Goal: Task Accomplishment & Management: Use online tool/utility

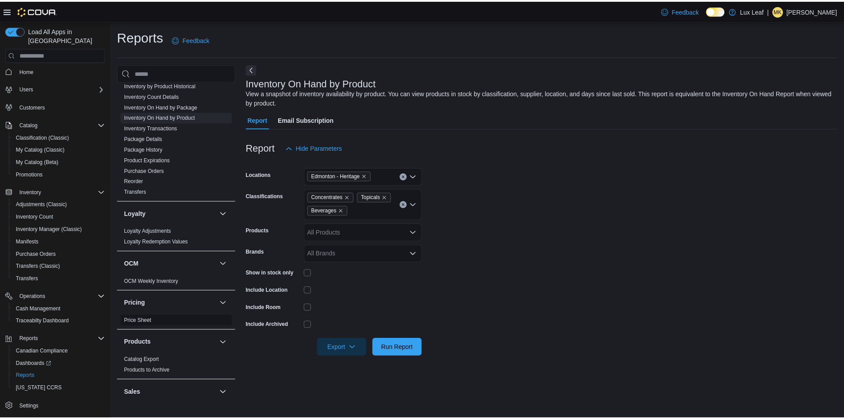
scroll to position [498, 0]
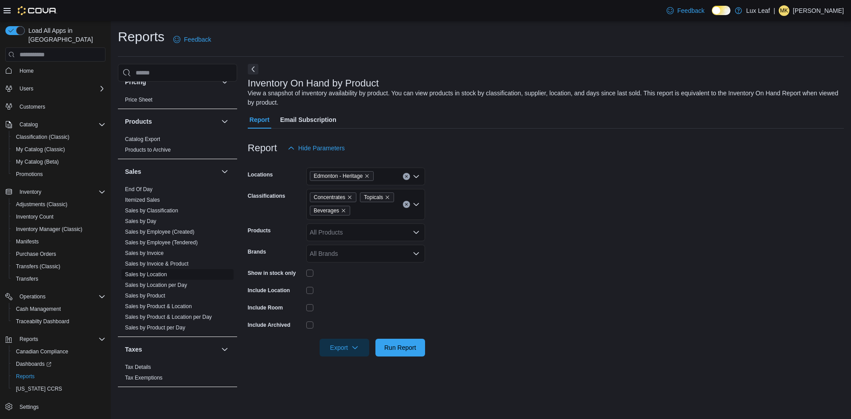
click at [160, 275] on link "Sales by Location" at bounding box center [146, 274] width 42 height 6
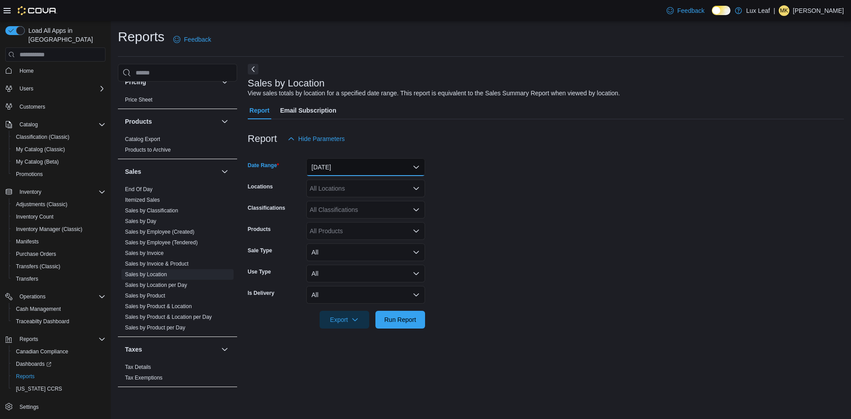
click at [386, 163] on button "[DATE]" at bounding box center [365, 167] width 119 height 18
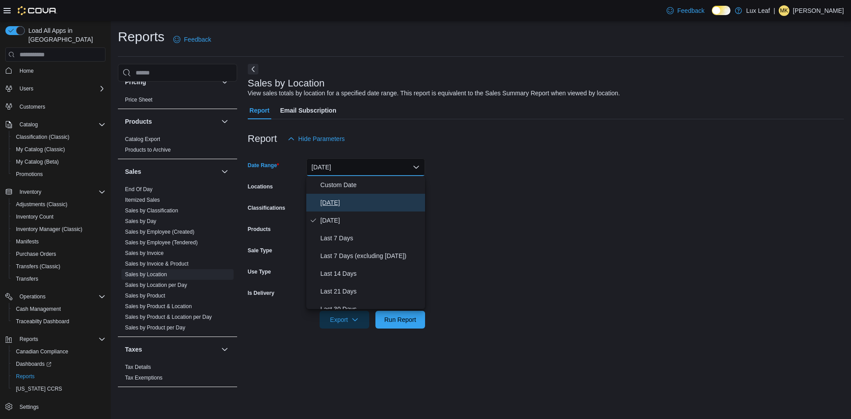
click at [370, 203] on span "[DATE]" at bounding box center [370, 202] width 101 height 11
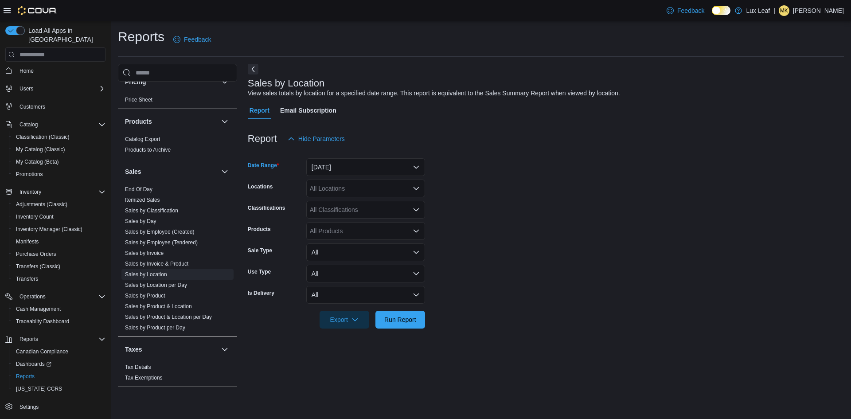
click at [409, 196] on div "All Locations" at bounding box center [365, 188] width 119 height 18
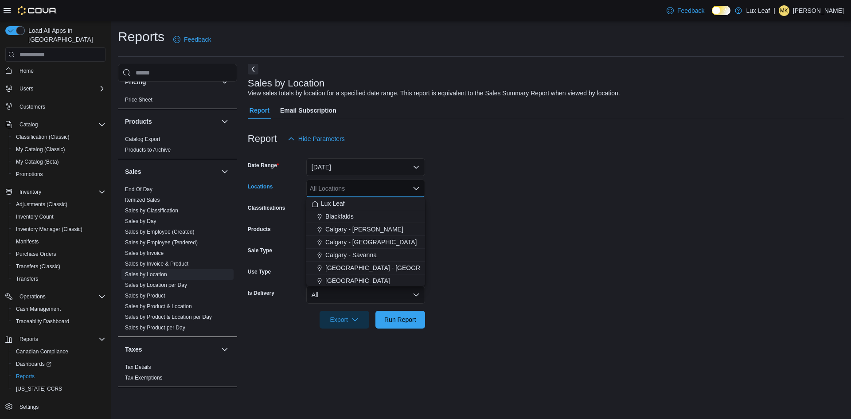
click at [407, 187] on div "All Locations Combo box. Selected. Combo box input. All Locations. Type some te…" at bounding box center [365, 188] width 119 height 18
click at [615, 216] on form "Date Range [DATE] Locations All Locations Combo box. Selected. Combo box input.…" at bounding box center [546, 238] width 596 height 181
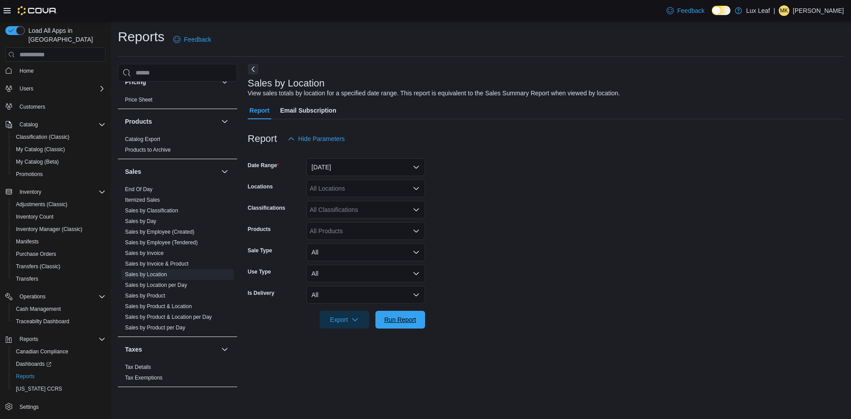
drag, startPoint x: 410, startPoint y: 319, endPoint x: 560, endPoint y: 244, distance: 167.7
click at [410, 319] on span "Run Report" at bounding box center [400, 319] width 32 height 9
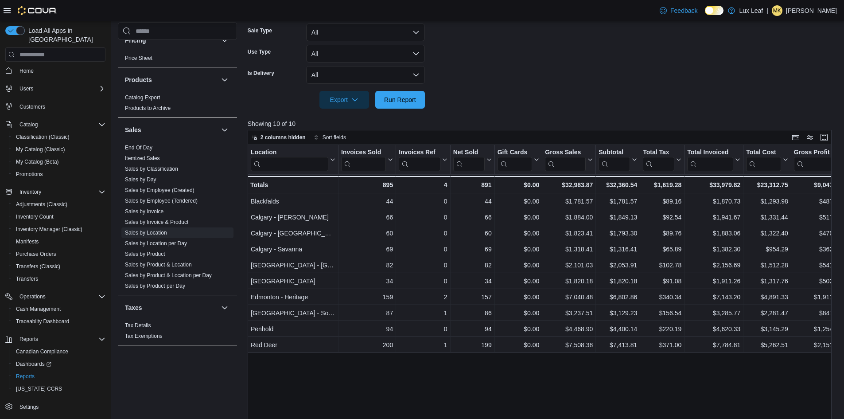
scroll to position [273, 0]
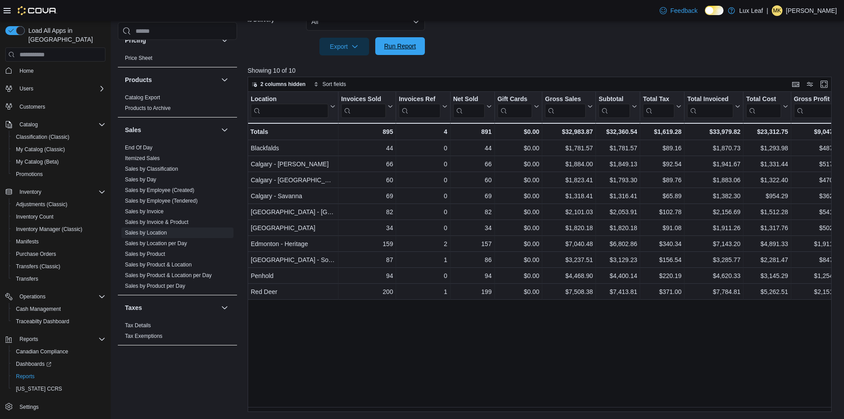
click at [406, 42] on span "Run Report" at bounding box center [400, 46] width 39 height 18
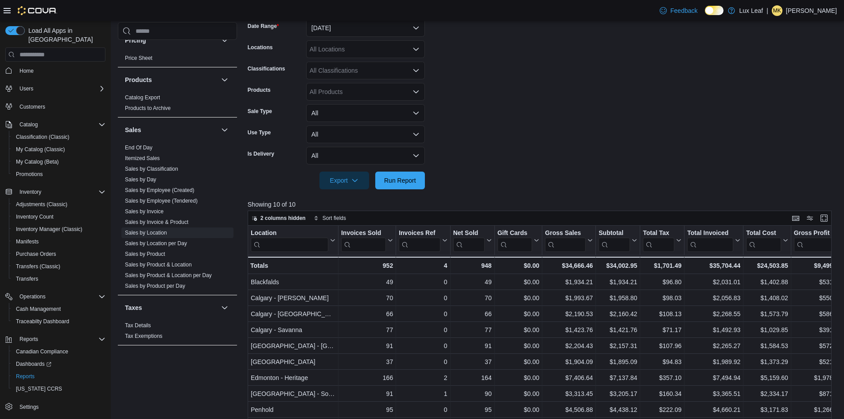
scroll to position [7, 0]
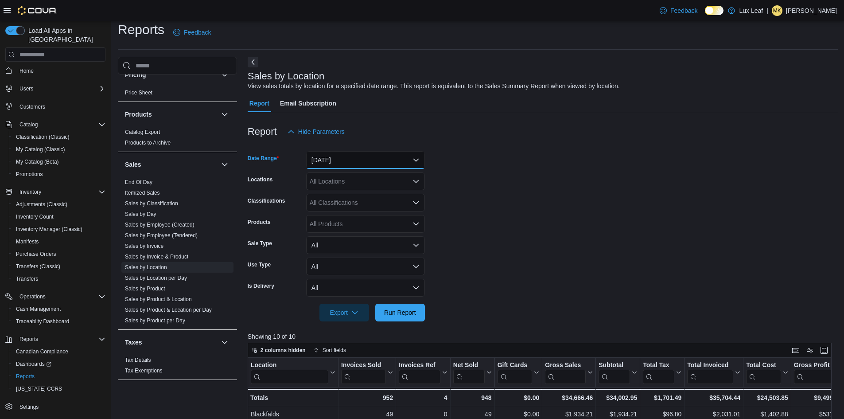
click at [370, 163] on button "[DATE]" at bounding box center [365, 160] width 119 height 18
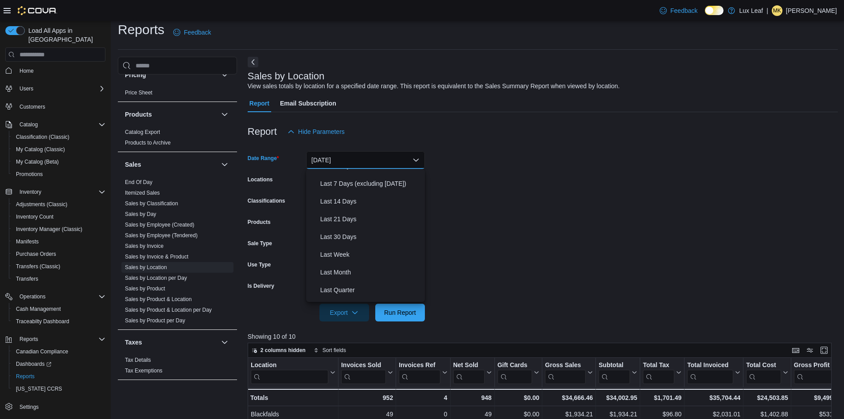
scroll to position [133, 0]
drag, startPoint x: 346, startPoint y: 262, endPoint x: 333, endPoint y: 326, distance: 65.0
click at [346, 263] on button "Month To Date" at bounding box center [365, 258] width 119 height 18
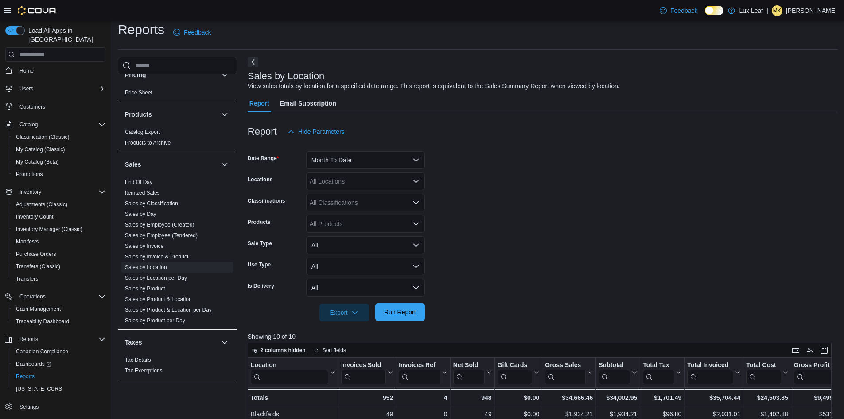
click at [418, 320] on span "Run Report" at bounding box center [400, 312] width 39 height 18
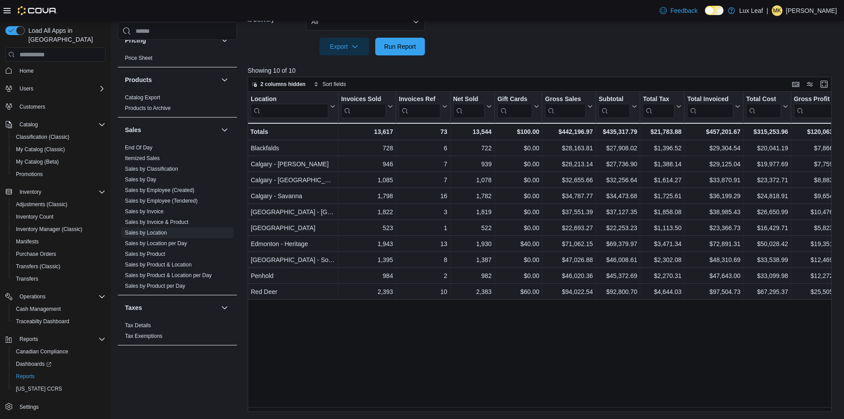
scroll to position [273, 0]
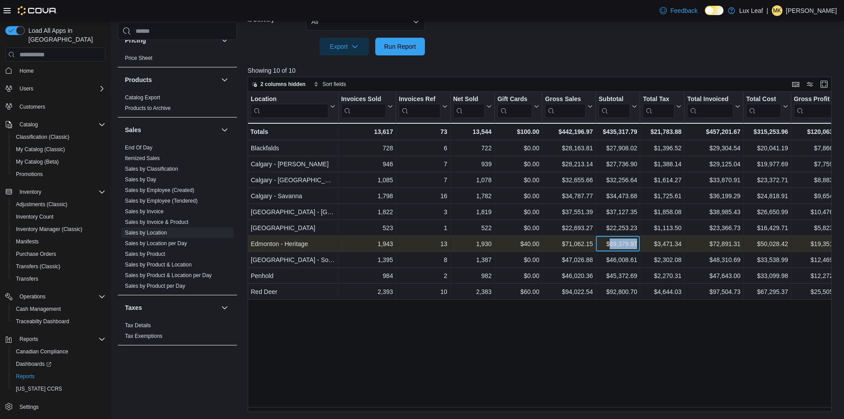
drag, startPoint x: 609, startPoint y: 243, endPoint x: 643, endPoint y: 240, distance: 33.3
click at [643, 240] on div "Edmonton - Heritage - Location, column 1, row 7 1,943 - Invoices Sold, column 2…" at bounding box center [753, 244] width 1010 height 16
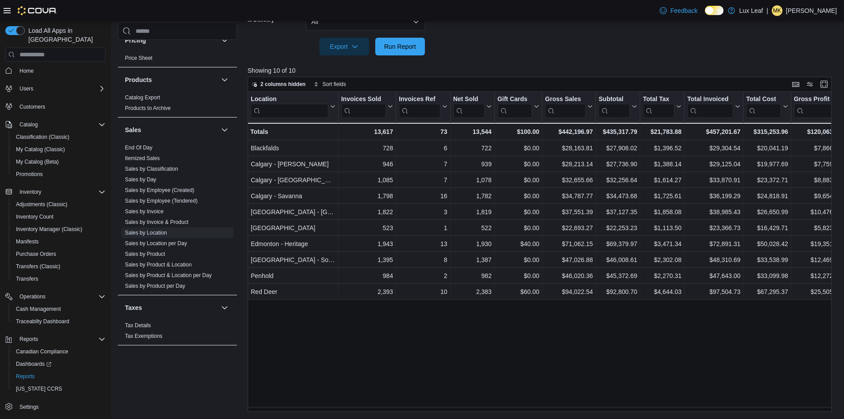
click at [665, 331] on div "Location Click to view column header actions Invoices Sold Click to view column…" at bounding box center [543, 252] width 590 height 320
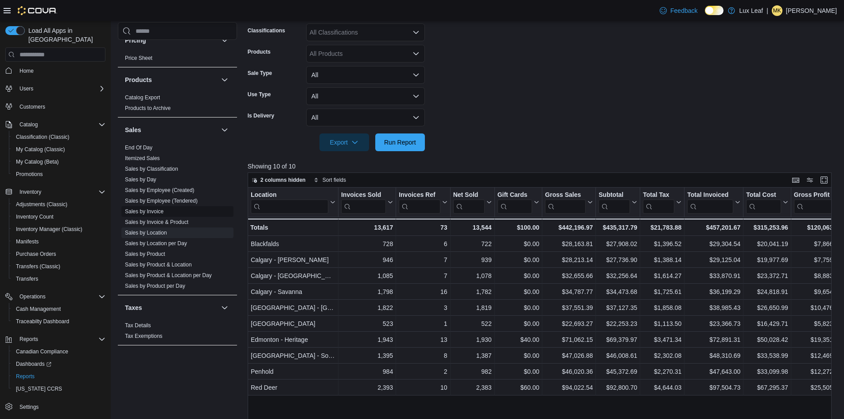
scroll to position [184, 0]
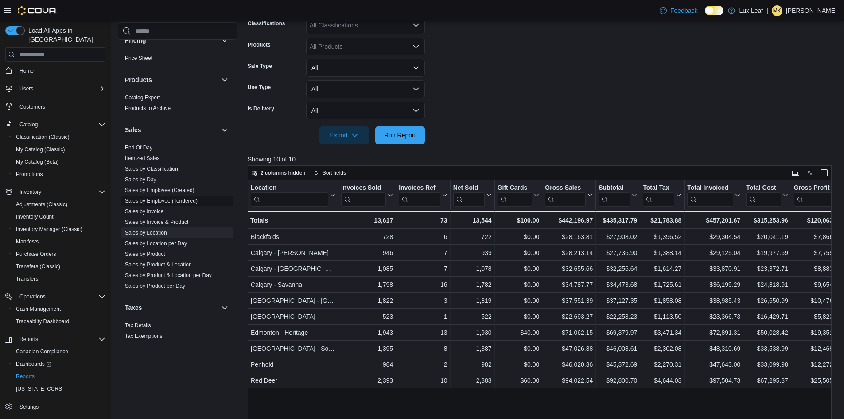
click at [181, 197] on span "Sales by Employee (Tendered)" at bounding box center [177, 200] width 112 height 11
drag, startPoint x: 180, startPoint y: 202, endPoint x: 573, endPoint y: 85, distance: 410.6
click at [179, 202] on link "Sales by Employee (Tendered)" at bounding box center [161, 201] width 73 height 6
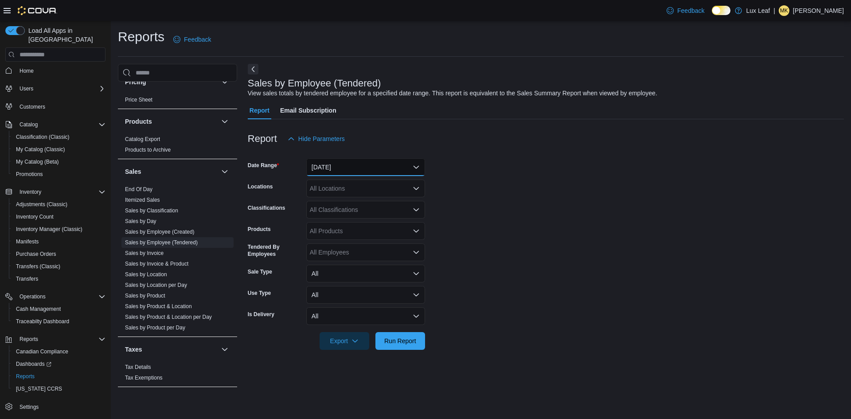
click at [360, 168] on button "[DATE]" at bounding box center [365, 167] width 119 height 18
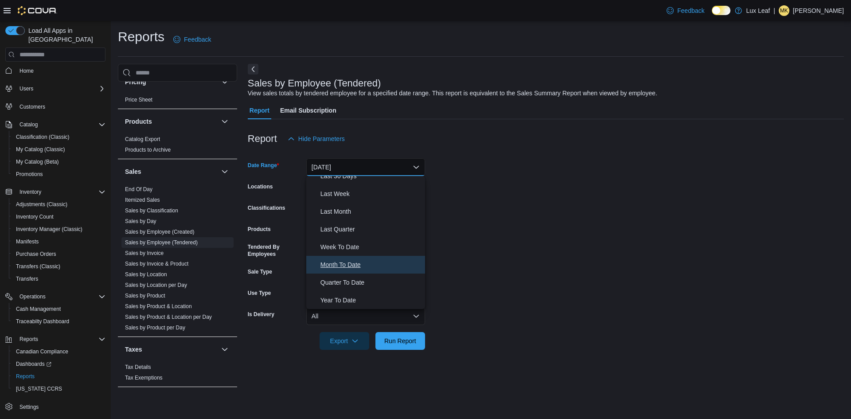
click at [344, 266] on span "Month To Date" at bounding box center [370, 264] width 101 height 11
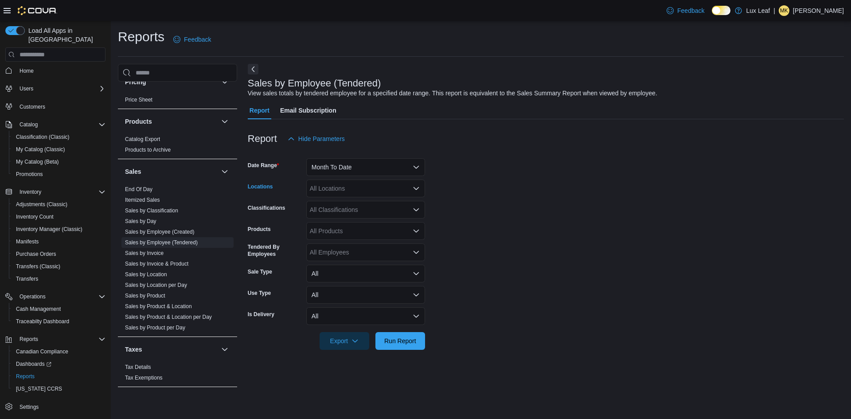
click at [348, 189] on div "All Locations" at bounding box center [365, 188] width 119 height 18
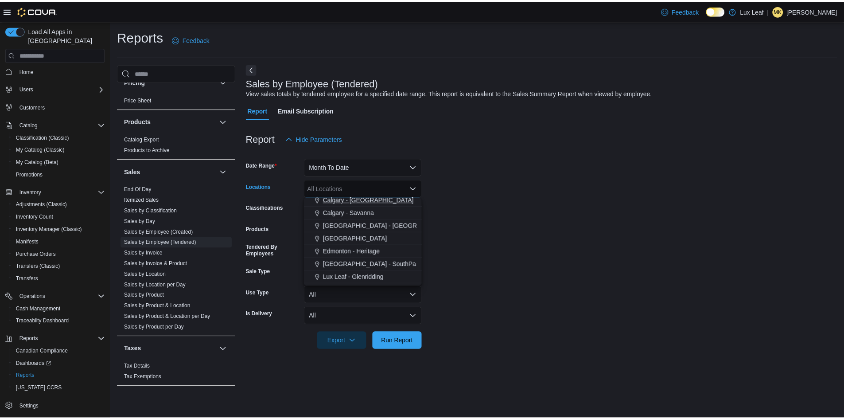
scroll to position [44, 0]
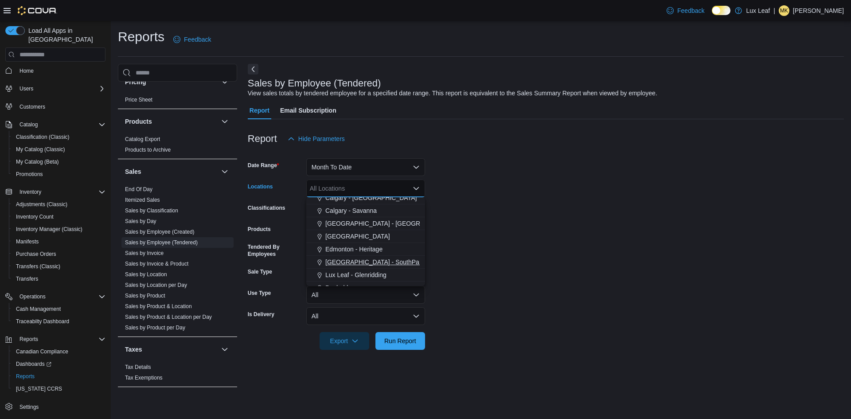
click at [370, 264] on span "[GEOGRAPHIC_DATA] - SouthPark" at bounding box center [374, 261] width 99 height 9
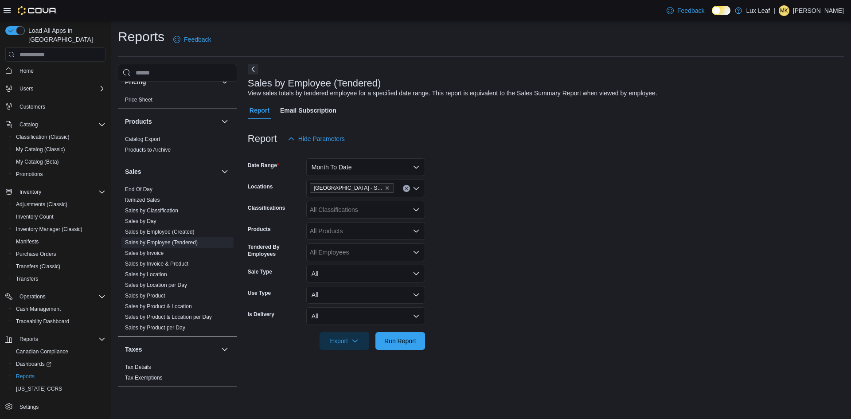
drag, startPoint x: 558, startPoint y: 229, endPoint x: 509, endPoint y: 290, distance: 78.5
click at [558, 232] on form "Date Range Month To Date Locations [GEOGRAPHIC_DATA] - SouthPark Classification…" at bounding box center [546, 249] width 596 height 202
drag, startPoint x: 416, startPoint y: 340, endPoint x: 483, endPoint y: 196, distance: 159.4
click at [415, 340] on span "Run Report" at bounding box center [400, 340] width 32 height 9
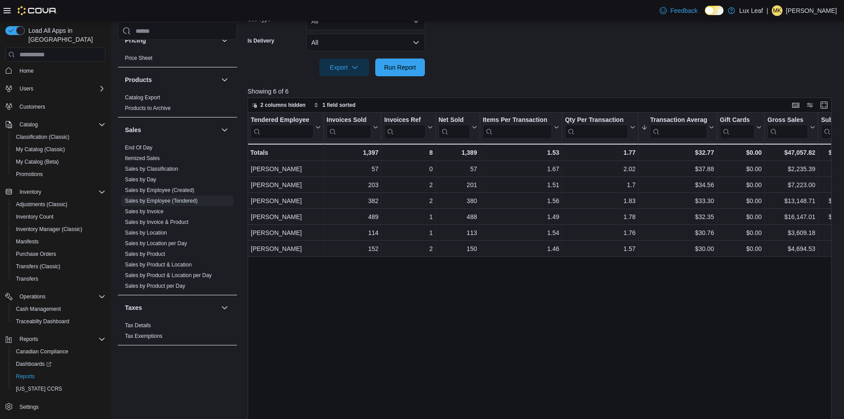
scroll to position [73, 0]
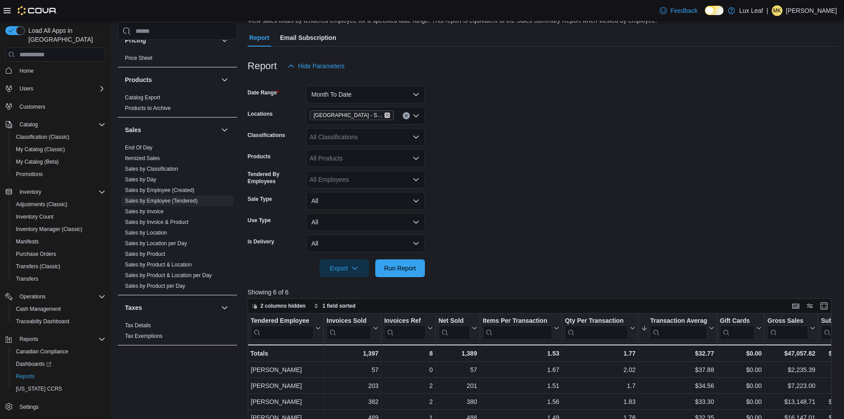
click at [385, 113] on icon "Remove Edmonton - SouthPark from selection in this group" at bounding box center [387, 115] width 5 height 5
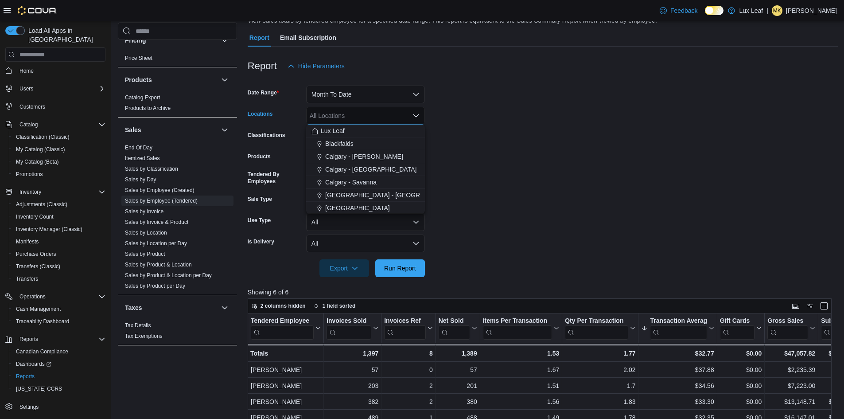
click at [389, 117] on div "All Locations Combo box. Selected. Combo box input. All Locations. Type some te…" at bounding box center [365, 116] width 119 height 18
click at [370, 141] on span "Edmonton - Heritage" at bounding box center [353, 142] width 57 height 9
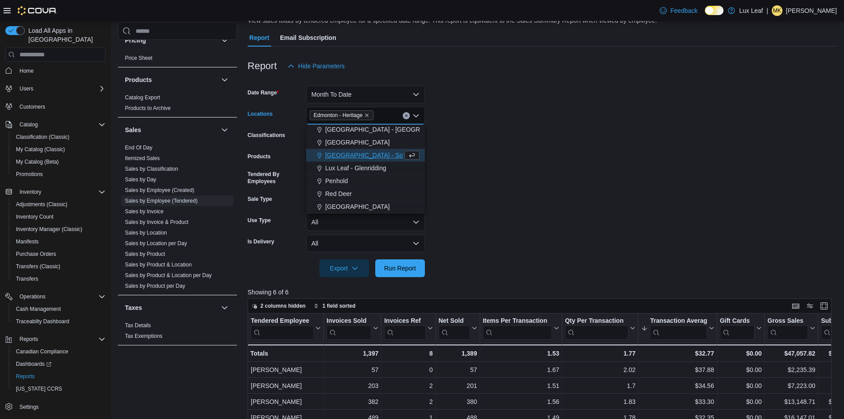
scroll to position [66, 0]
click at [404, 272] on span "Run Report" at bounding box center [400, 267] width 32 height 9
